Goal: Find specific page/section: Find specific page/section

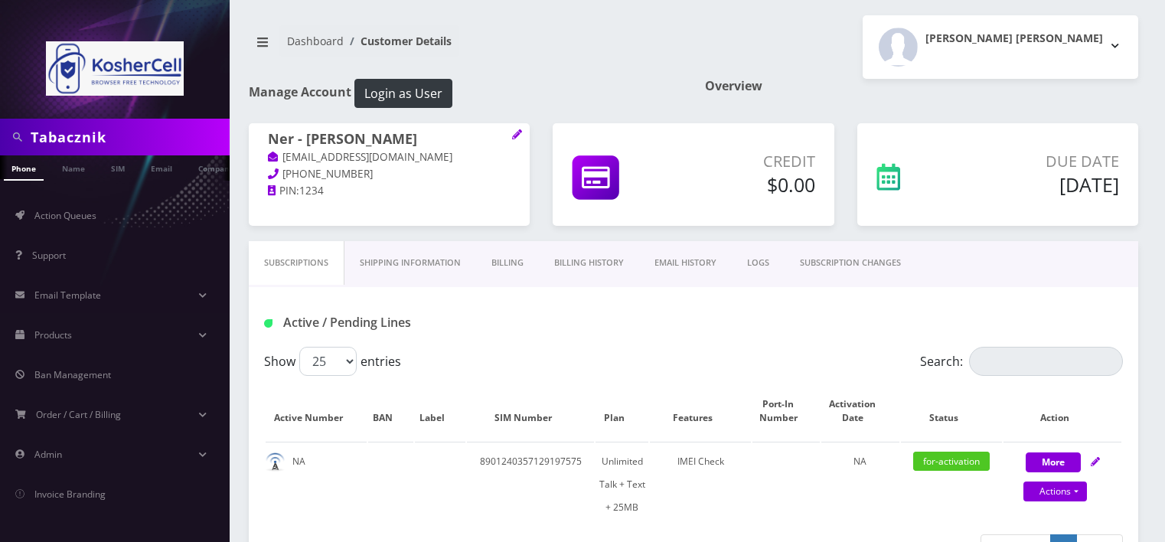
click at [119, 143] on input "Tabacznik" at bounding box center [128, 136] width 195 height 29
paste input "3478310105"
type input "3478310105"
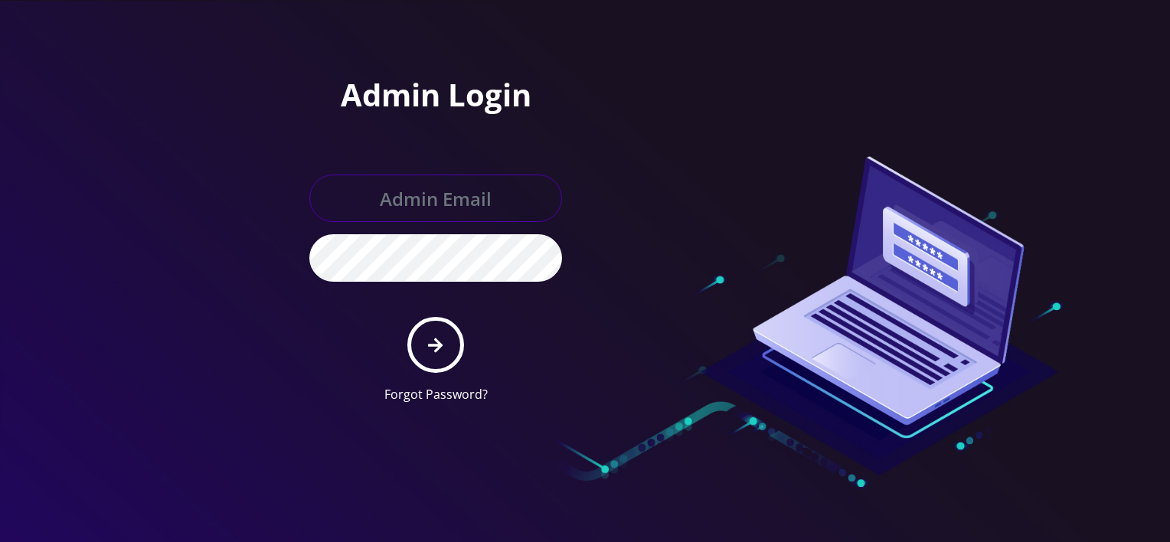
type input "[PERSON_NAME][EMAIL_ADDRESS][DOMAIN_NAME]"
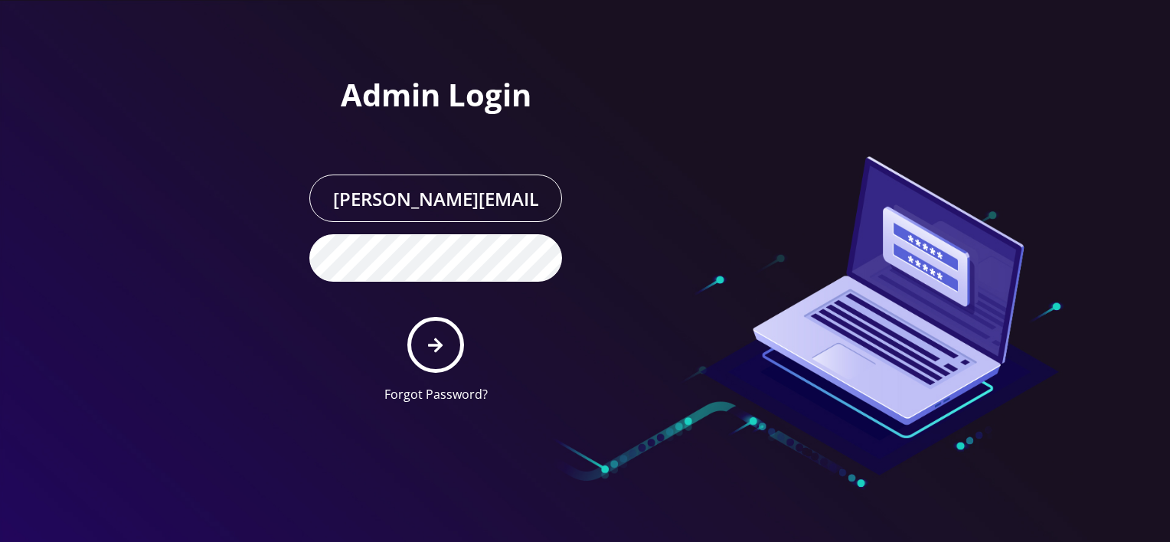
click at [402, 331] on form "[PERSON_NAME][EMAIL_ADDRESS][DOMAIN_NAME] Forgot Password?" at bounding box center [435, 289] width 253 height 229
click at [423, 344] on button "submit" at bounding box center [435, 345] width 56 height 56
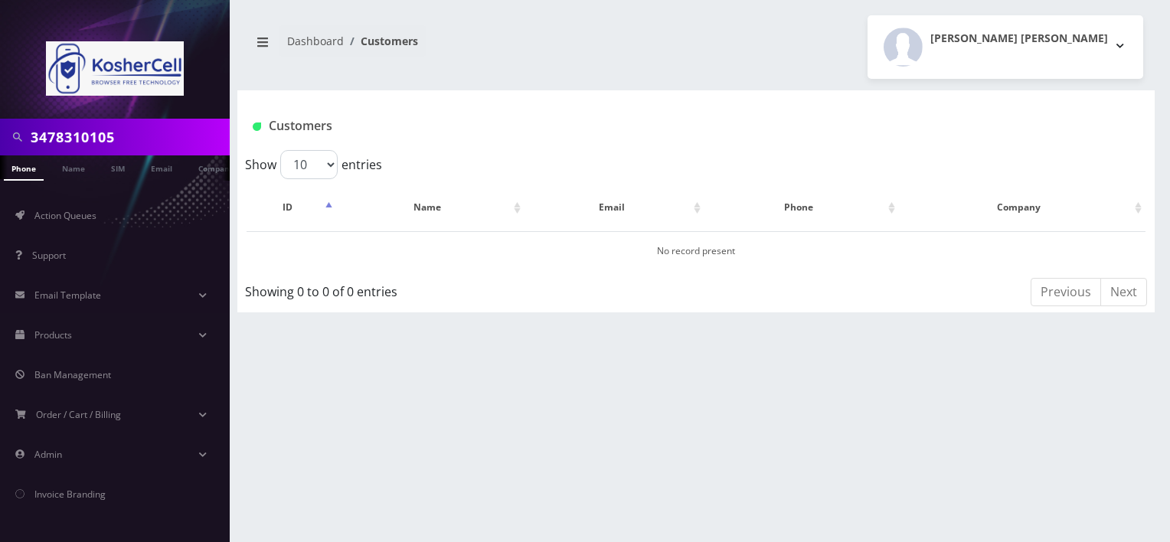
click at [30, 165] on link "Phone" at bounding box center [24, 167] width 40 height 25
